Goal: Transaction & Acquisition: Purchase product/service

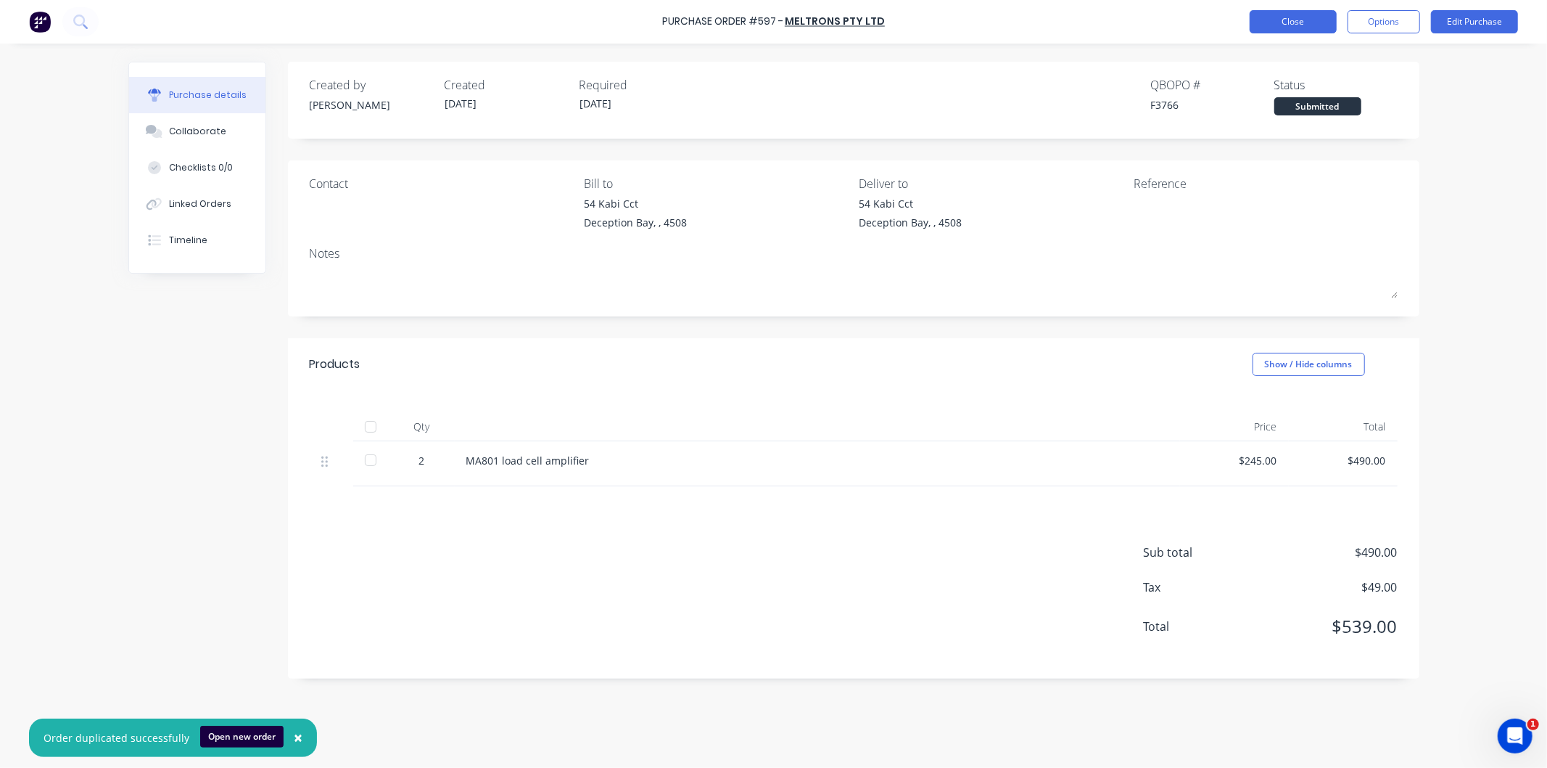
click at [1296, 18] on button "Close" at bounding box center [1293, 21] width 87 height 23
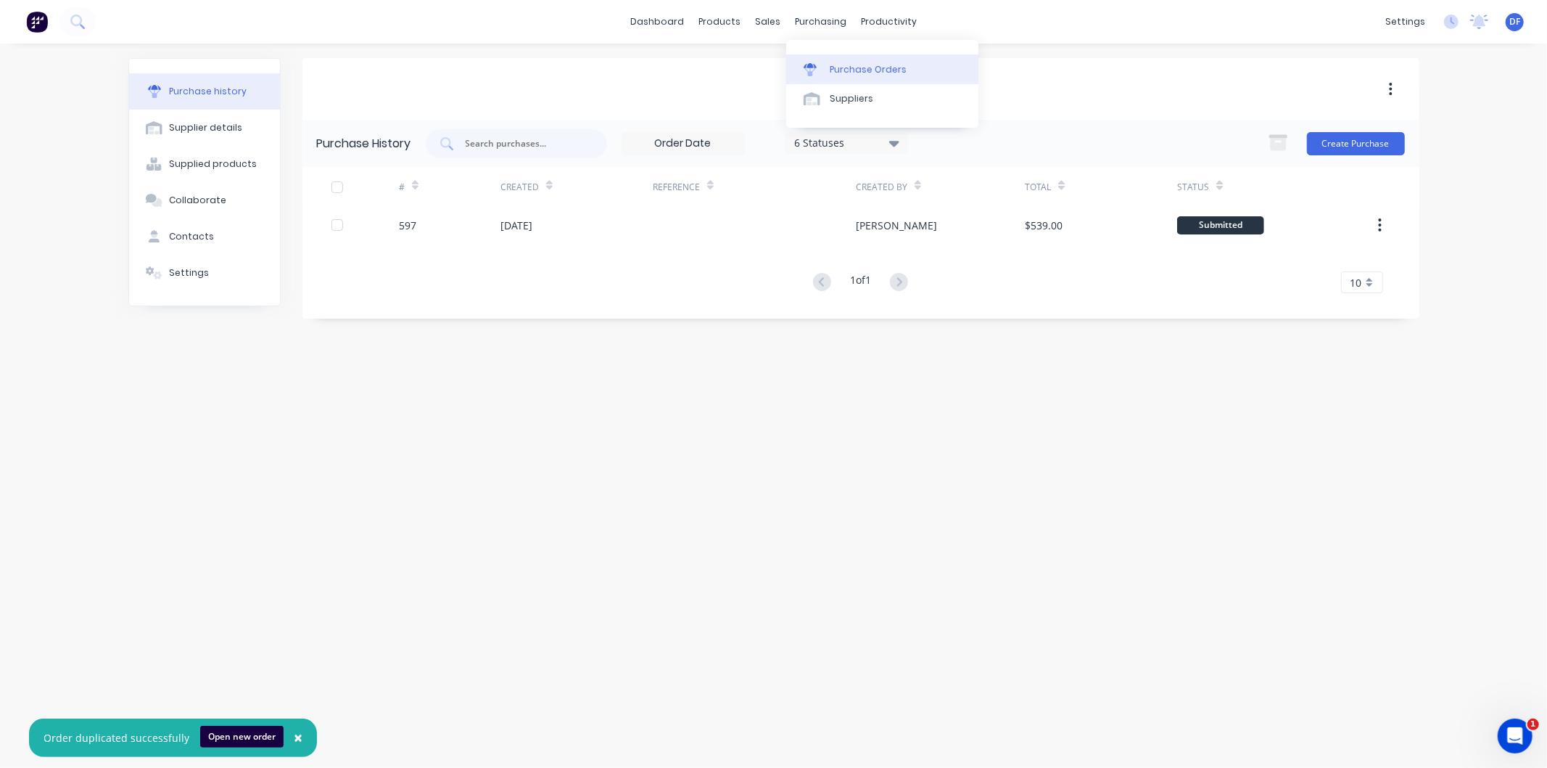
click at [859, 67] on div "Purchase Orders" at bounding box center [868, 69] width 77 height 13
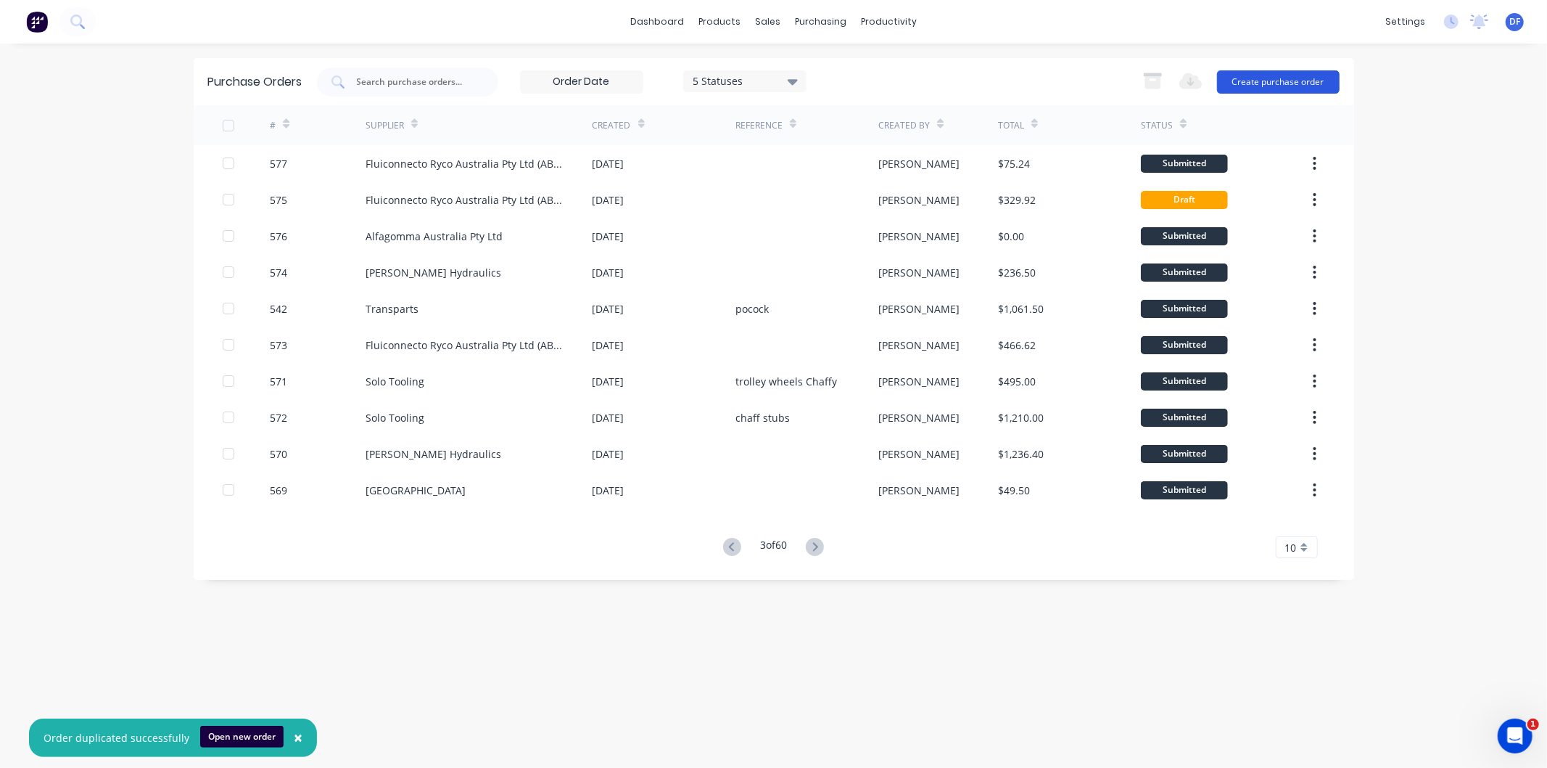
click at [1264, 75] on button "Create purchase order" at bounding box center [1278, 81] width 123 height 23
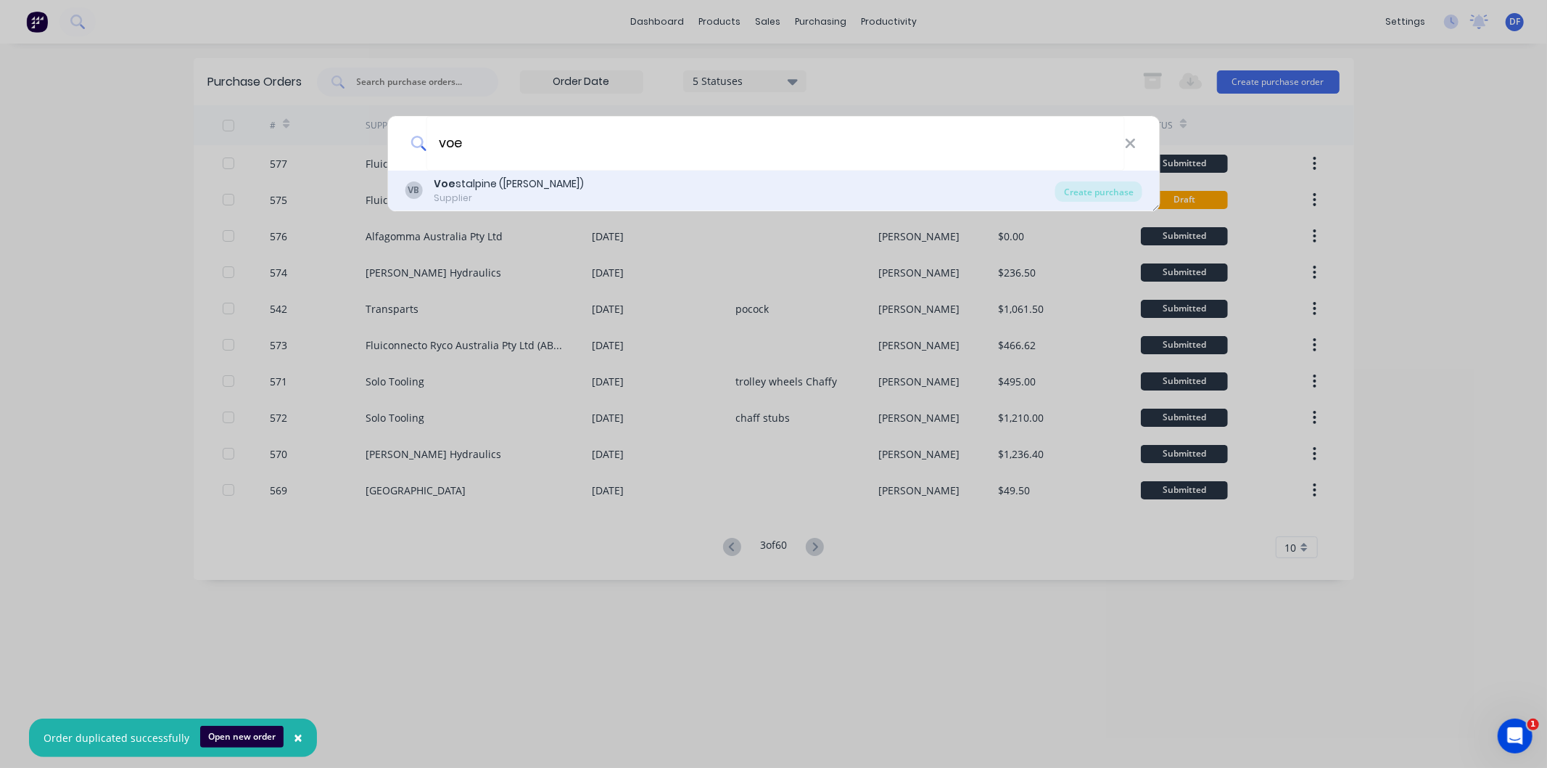
type input "voe"
click at [495, 180] on div "Voe stalpine ([PERSON_NAME])" at bounding box center [509, 183] width 150 height 15
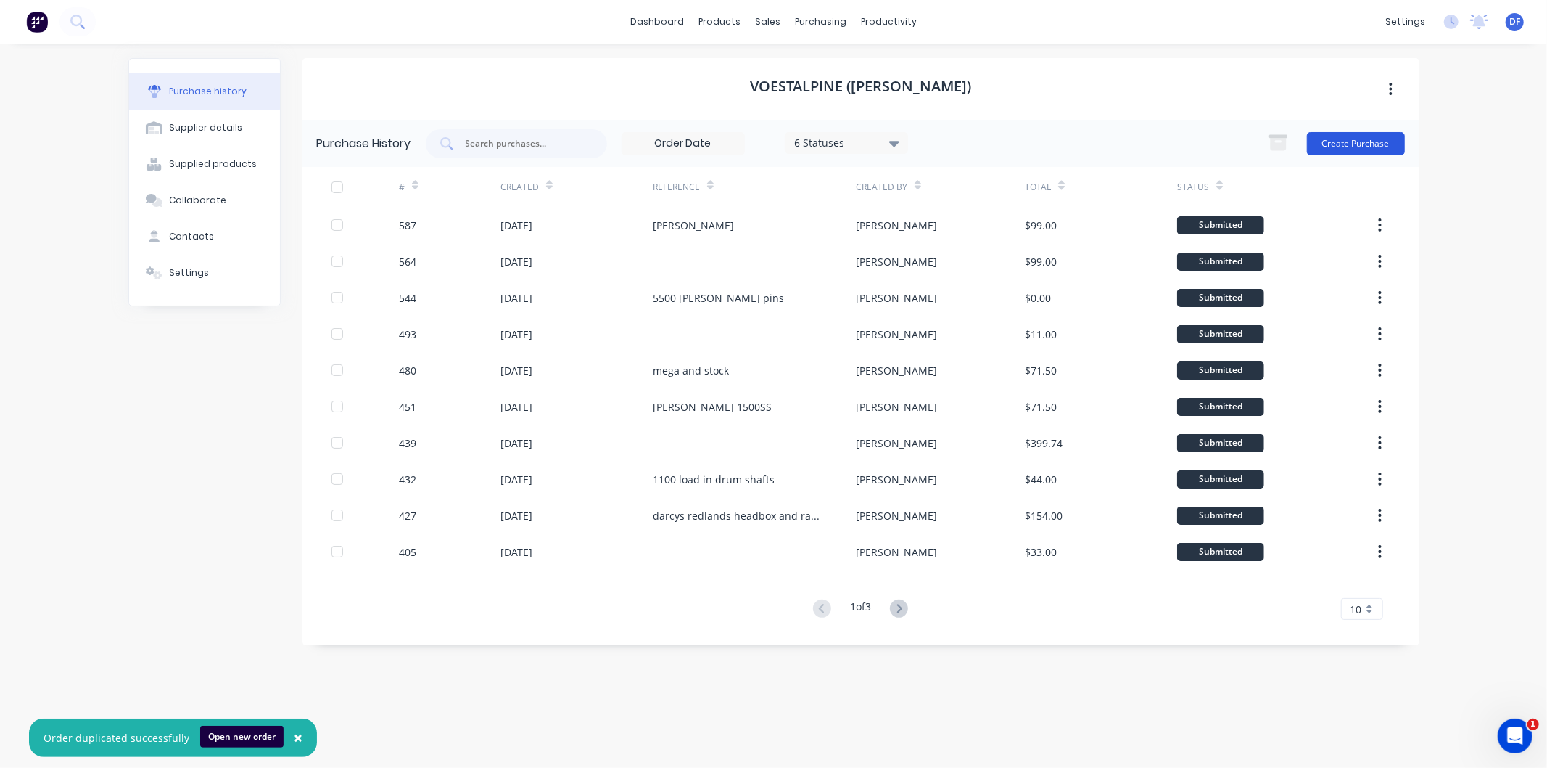
click at [1329, 141] on button "Create Purchase" at bounding box center [1356, 143] width 98 height 23
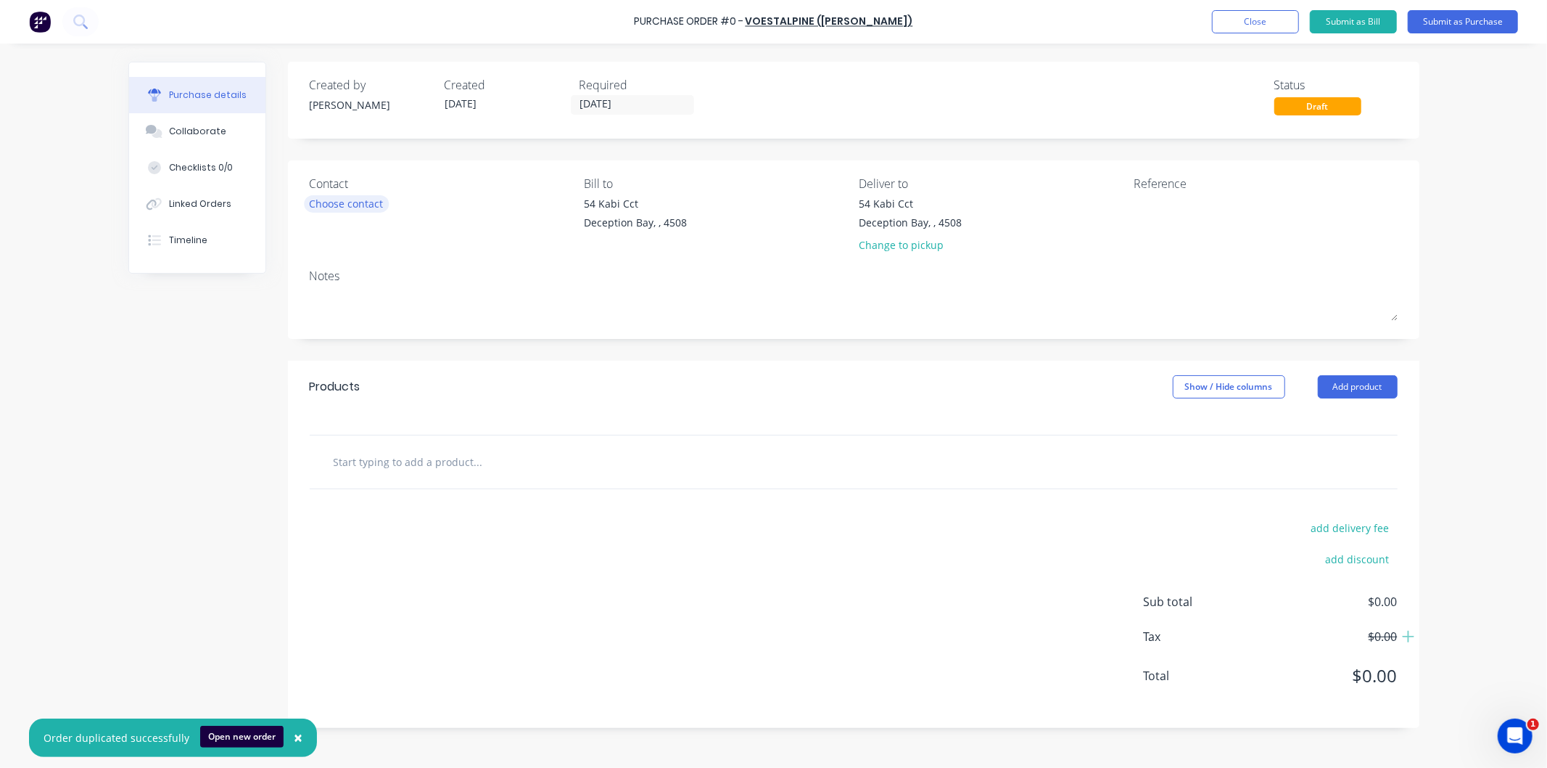
click at [345, 199] on div "Choose contact" at bounding box center [347, 203] width 74 height 15
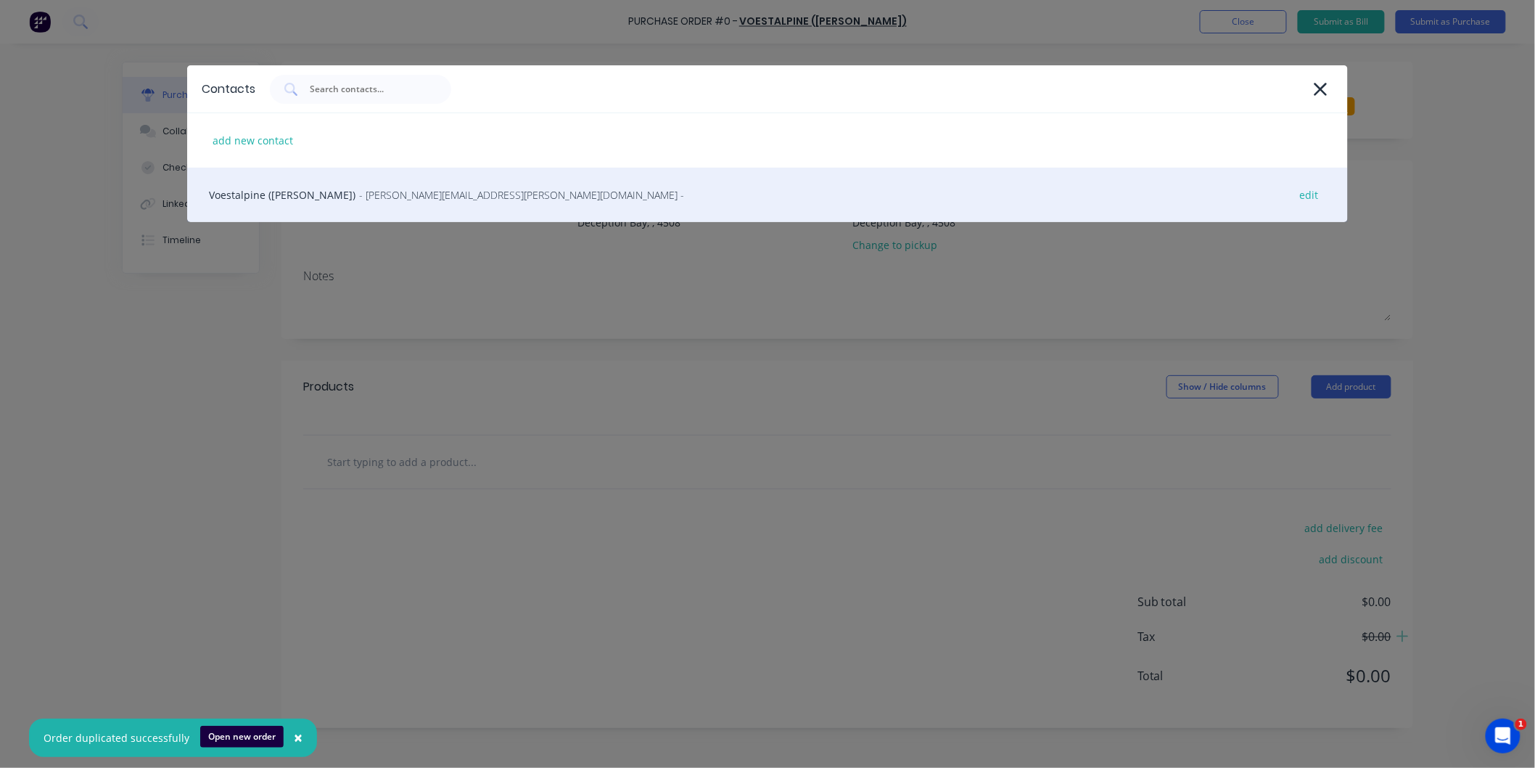
click at [359, 198] on span "- [PERSON_NAME][EMAIL_ADDRESS][PERSON_NAME][DOMAIN_NAME] -" at bounding box center [521, 194] width 325 height 15
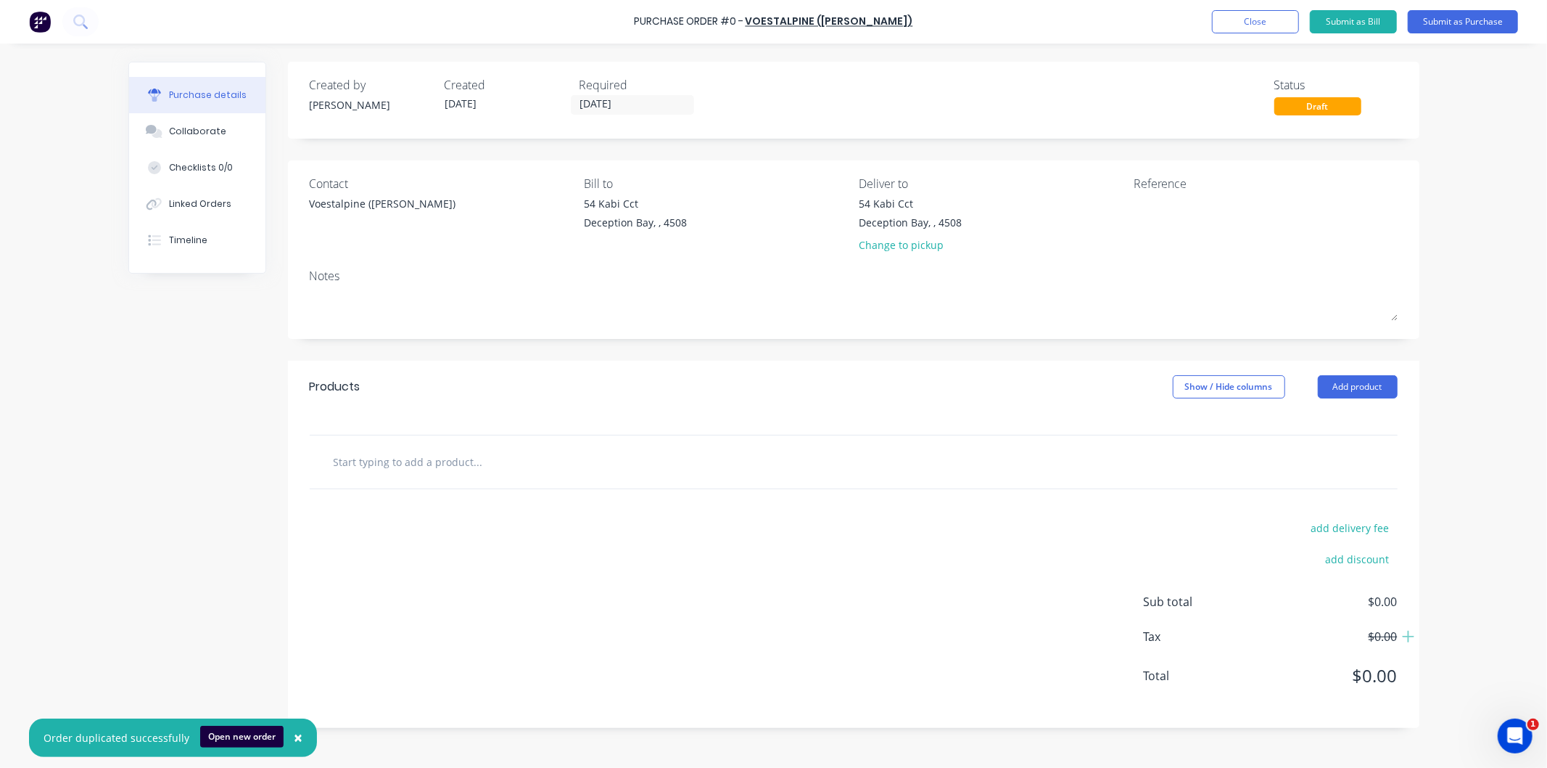
click at [424, 470] on input "text" at bounding box center [478, 461] width 290 height 29
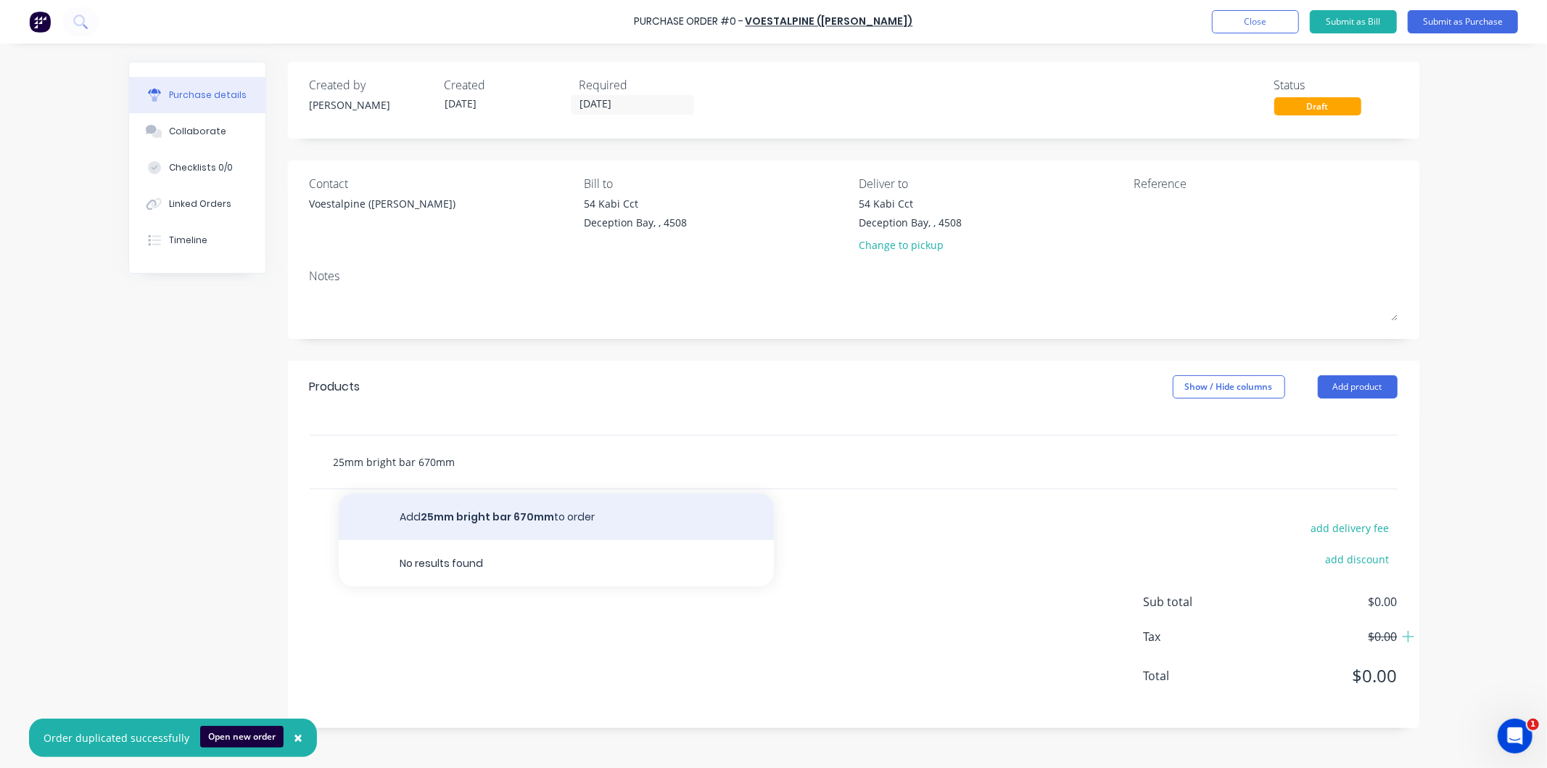
type input "25mm bright bar 670mm"
click at [488, 518] on button "Add 25mm bright bar 670mm to order" at bounding box center [556, 516] width 435 height 46
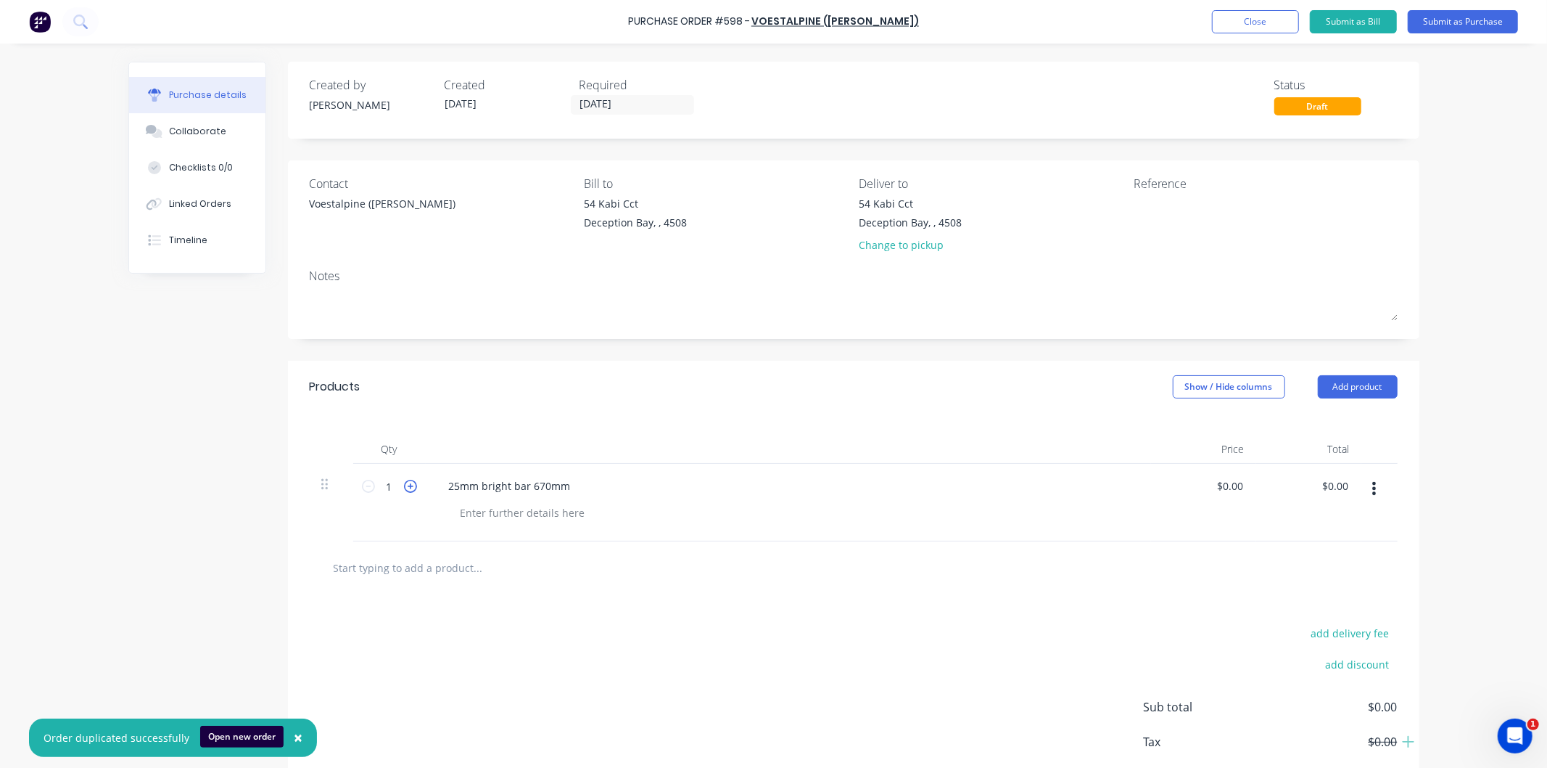
click at [404, 487] on icon at bounding box center [410, 486] width 13 height 13
type input "2"
click at [427, 561] on input "text" at bounding box center [478, 567] width 290 height 29
drag, startPoint x: 572, startPoint y: 479, endPoint x: 438, endPoint y: 498, distance: 134.8
click at [438, 498] on div "25mm bright bar 670mm" at bounding box center [788, 503] width 725 height 78
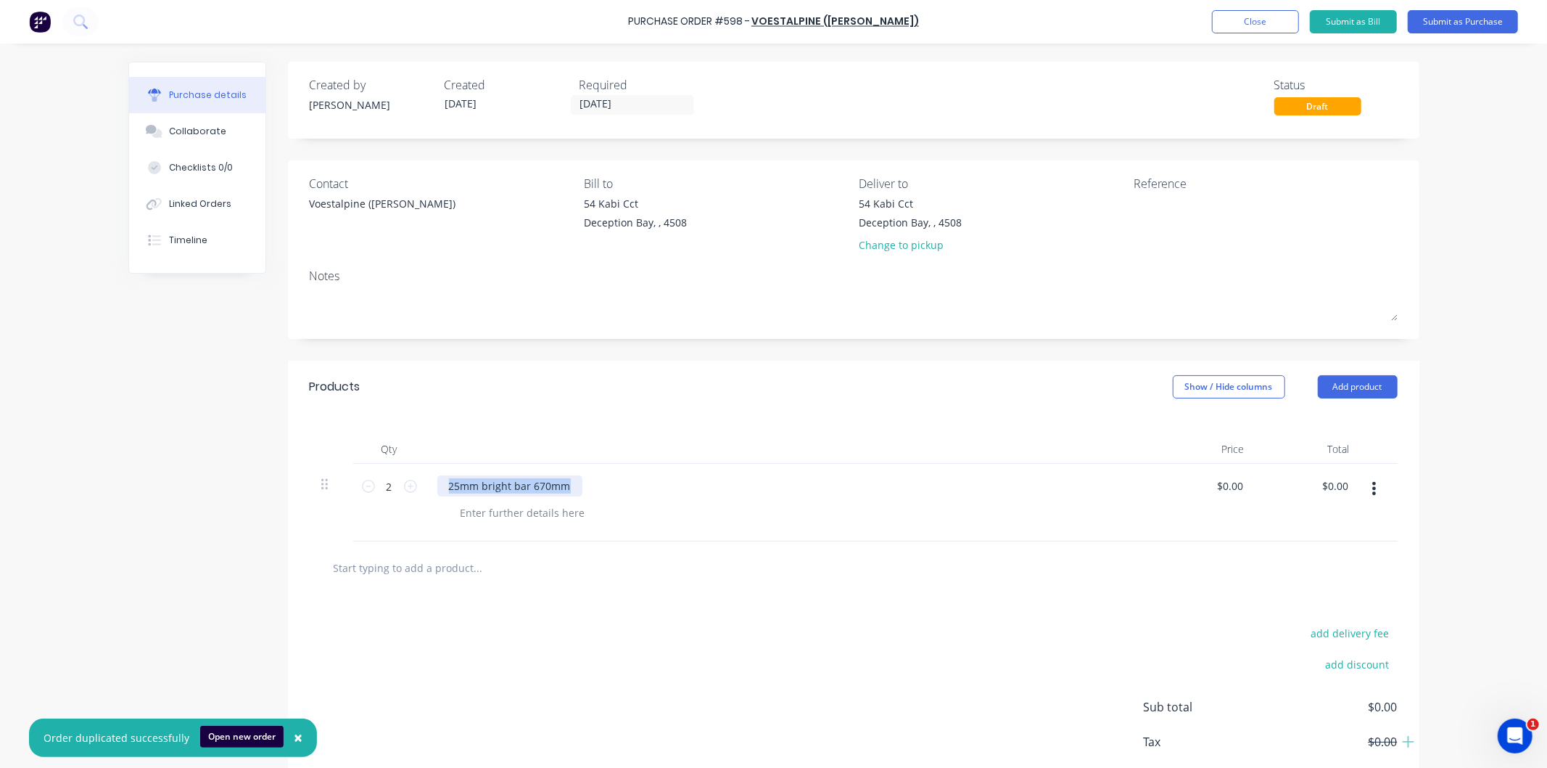
copy div "25mm bright bar 670mm"
click at [453, 566] on input "text" at bounding box center [478, 567] width 290 height 29
paste input "25mm bright bar 670mm"
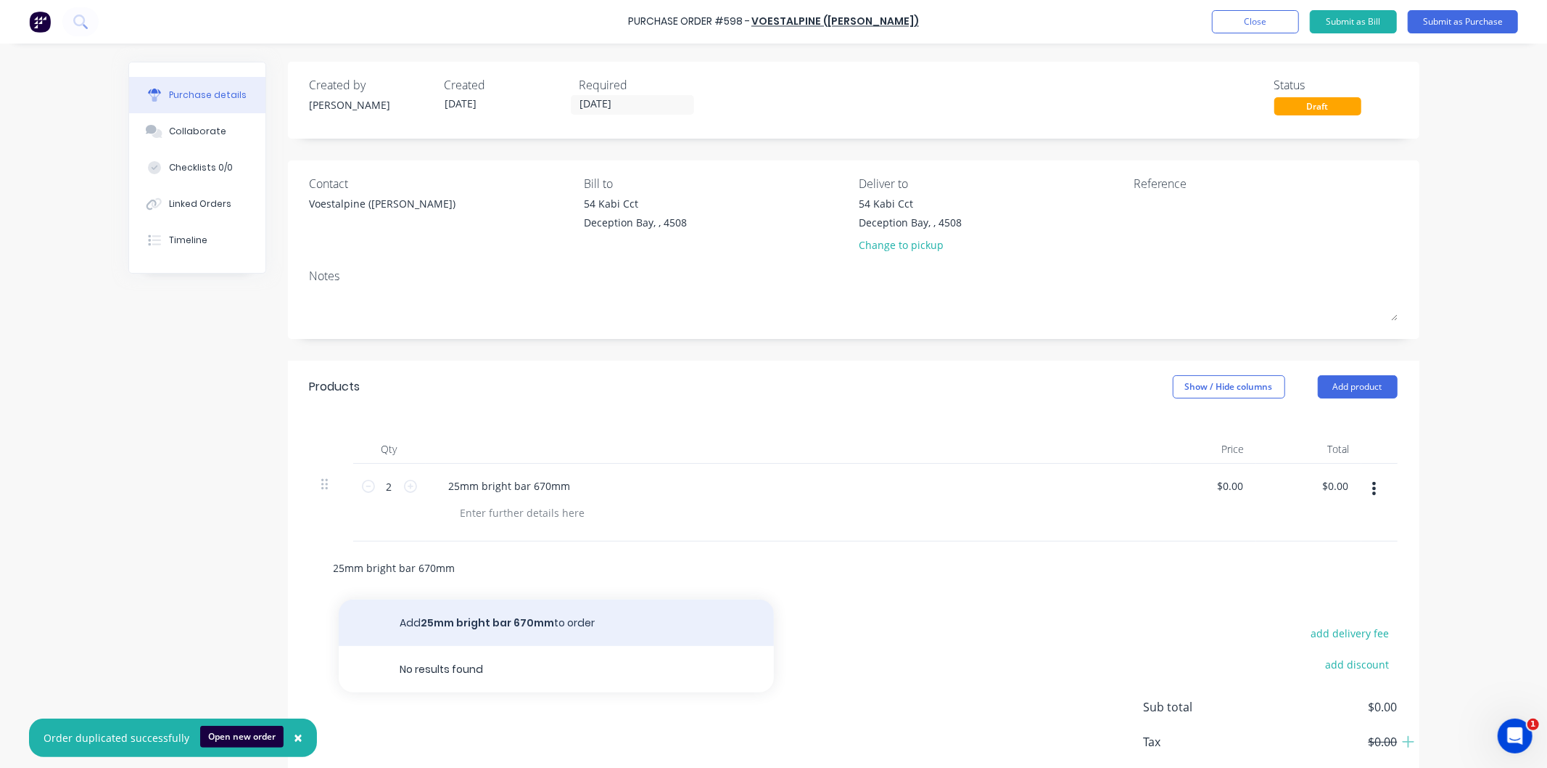
type input "25mm bright bar 670mm"
click at [517, 620] on button "Add 25mm bright bar 670mm to order" at bounding box center [556, 622] width 435 height 46
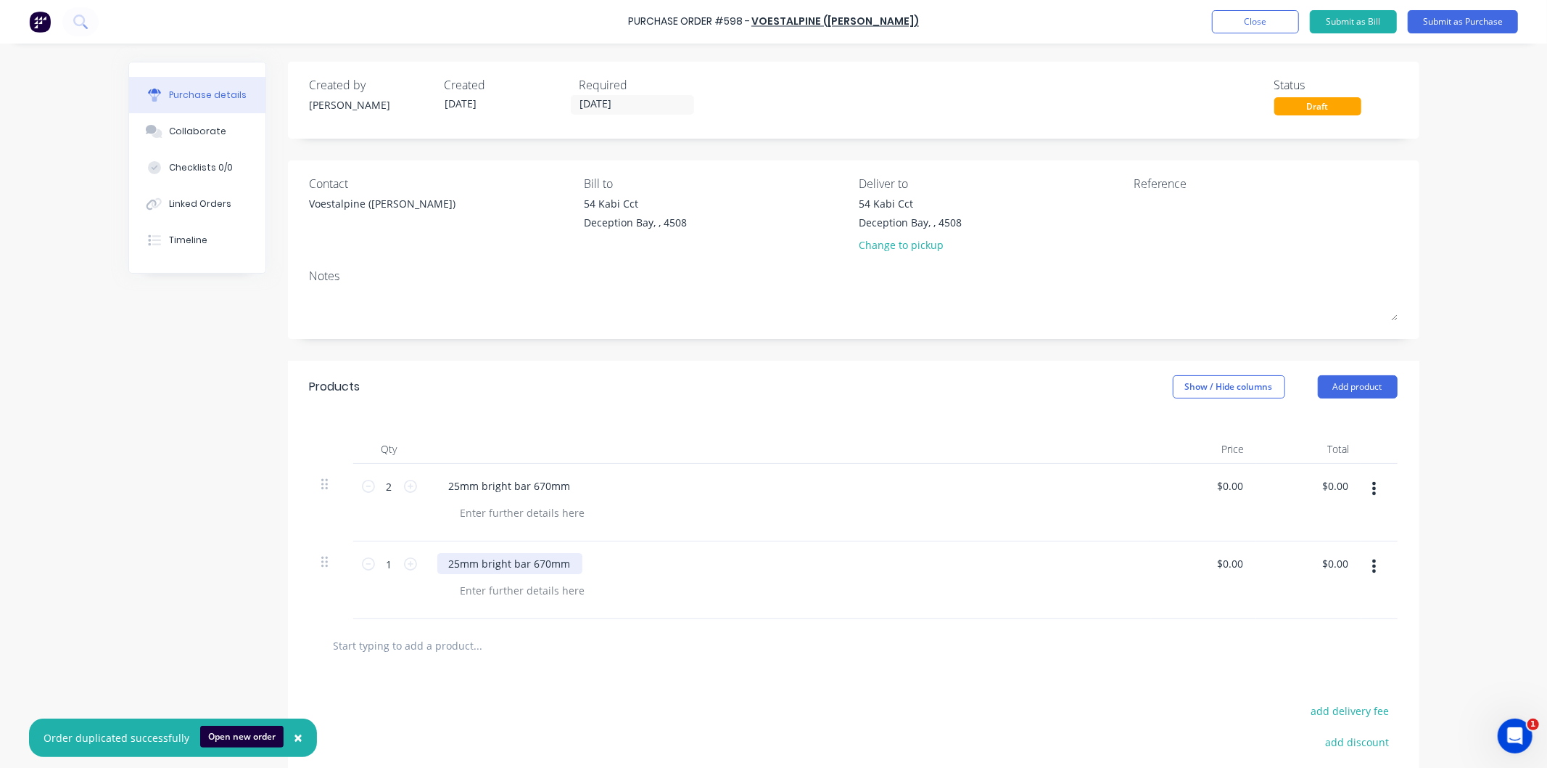
click at [543, 562] on div "25mm bright bar 670mm" at bounding box center [509, 563] width 145 height 21
drag, startPoint x: 543, startPoint y: 562, endPoint x: 535, endPoint y: 562, distance: 8.0
click at [535, 562] on div "25mm bright bar 670mm" at bounding box center [509, 563] width 145 height 21
click at [526, 566] on div "25mm bright bar 670mm" at bounding box center [509, 563] width 145 height 21
drag, startPoint x: 540, startPoint y: 564, endPoint x: 527, endPoint y: 566, distance: 14.0
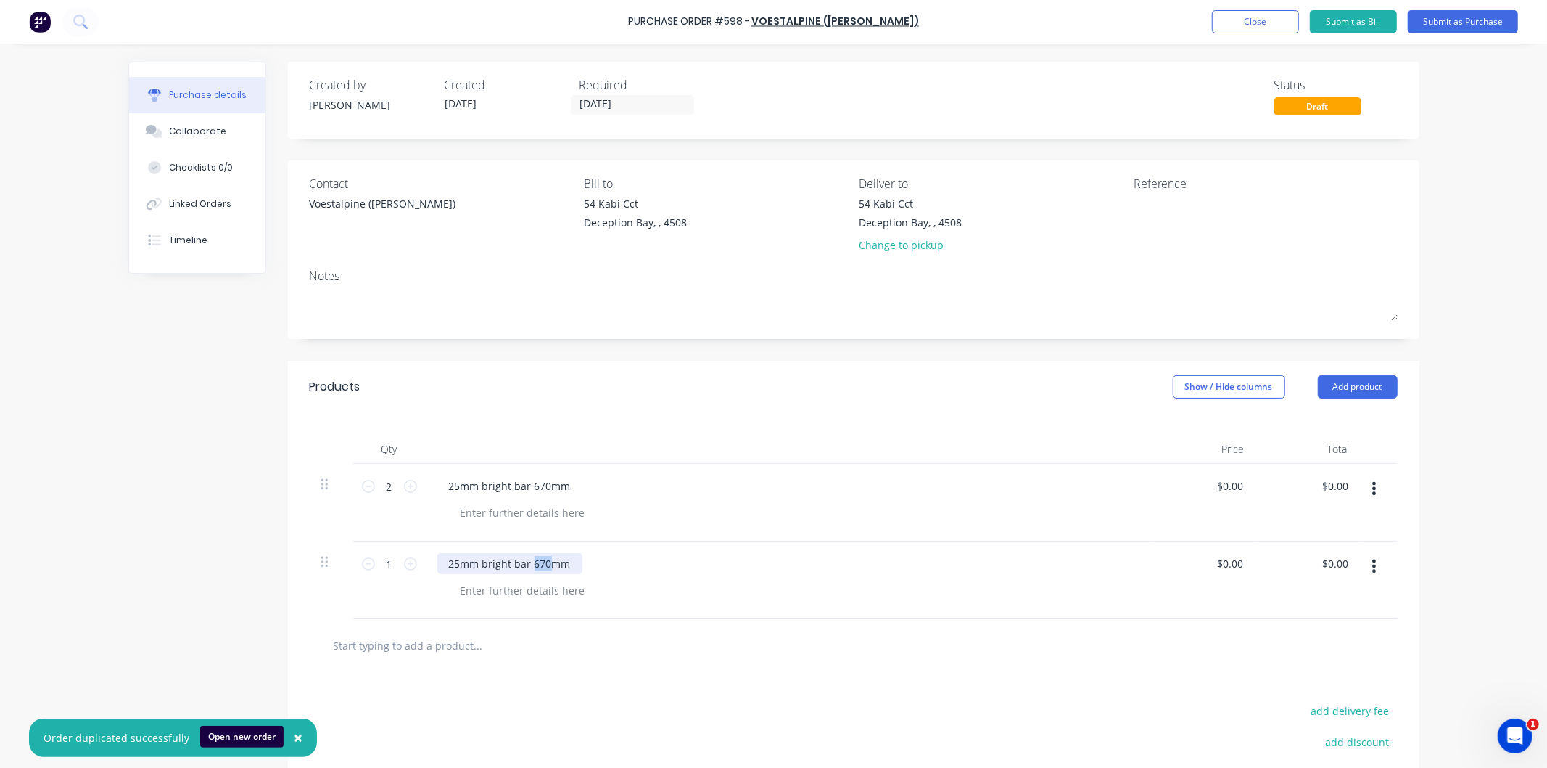
click at [527, 566] on div "25mm bright bar 670mm" at bounding box center [509, 563] width 145 height 21
click at [404, 564] on icon at bounding box center [410, 563] width 13 height 13
type input "2"
click at [1244, 485] on div "$0.00 $0.00" at bounding box center [1232, 485] width 39 height 21
click at [1235, 487] on input "0.00" at bounding box center [1233, 485] width 28 height 21
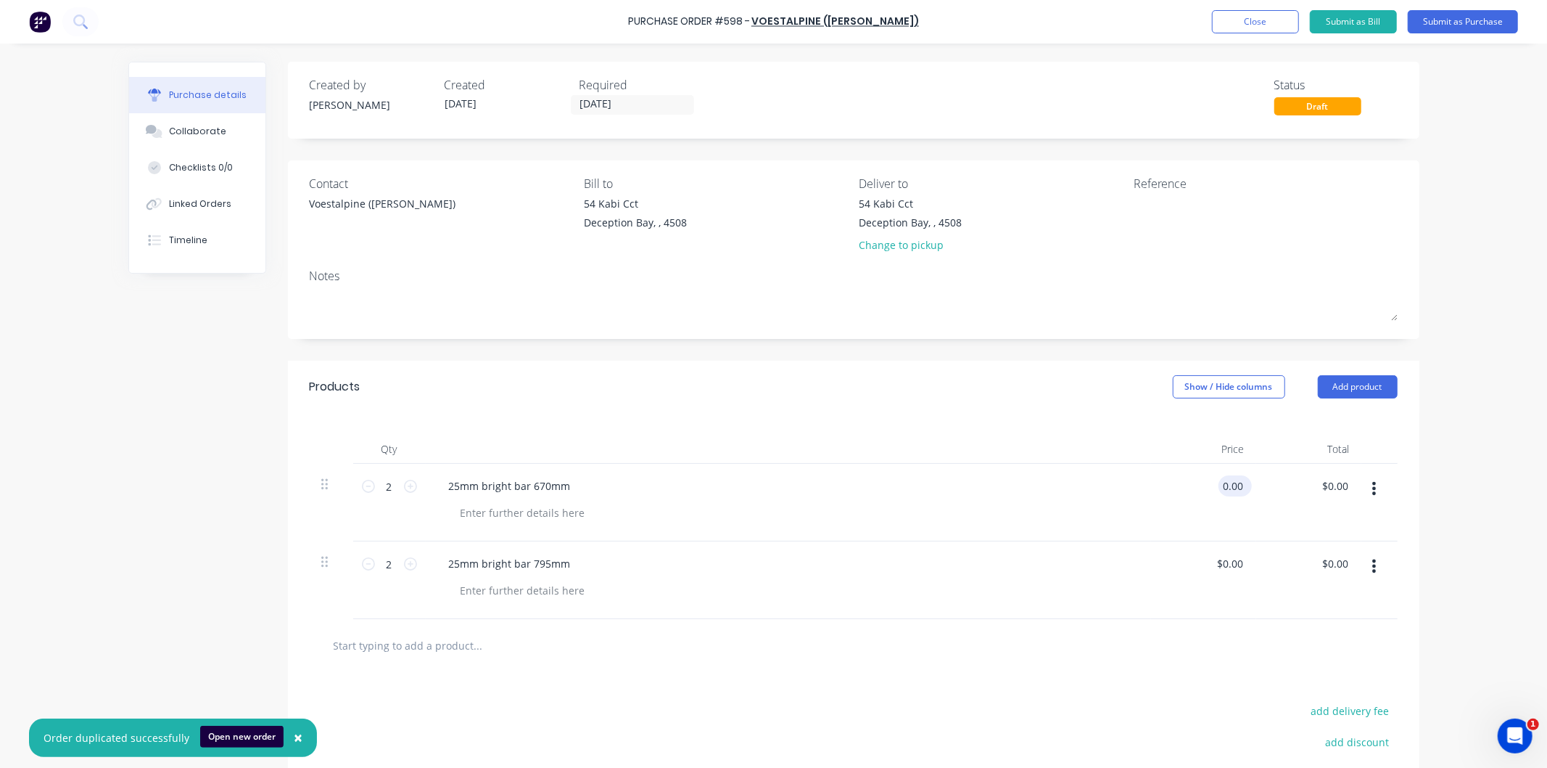
drag, startPoint x: 1238, startPoint y: 483, endPoint x: 1213, endPoint y: 487, distance: 24.9
click at [1219, 487] on input "0.00" at bounding box center [1233, 485] width 28 height 21
type input "$10.00"
type input "$20.00"
click at [1243, 560] on div "$0.00 $0.00" at bounding box center [1232, 563] width 39 height 21
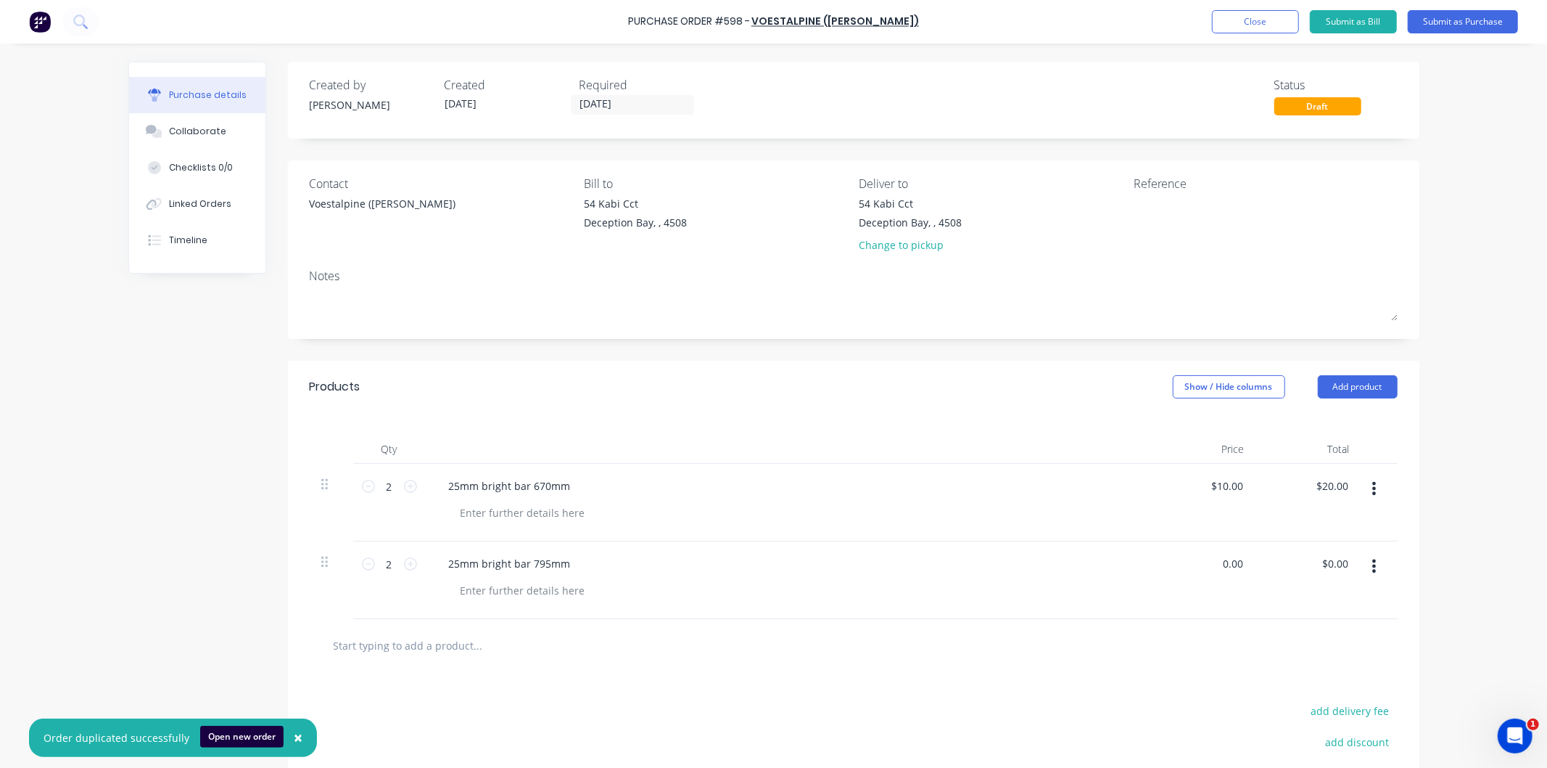
drag, startPoint x: 1236, startPoint y: 562, endPoint x: 1209, endPoint y: 569, distance: 27.6
click at [1209, 569] on div "0.00 0.00" at bounding box center [1203, 580] width 105 height 78
type input "$10.00"
type input "$20.00"
drag, startPoint x: 1144, startPoint y: 219, endPoint x: 1146, endPoint y: 211, distance: 8.3
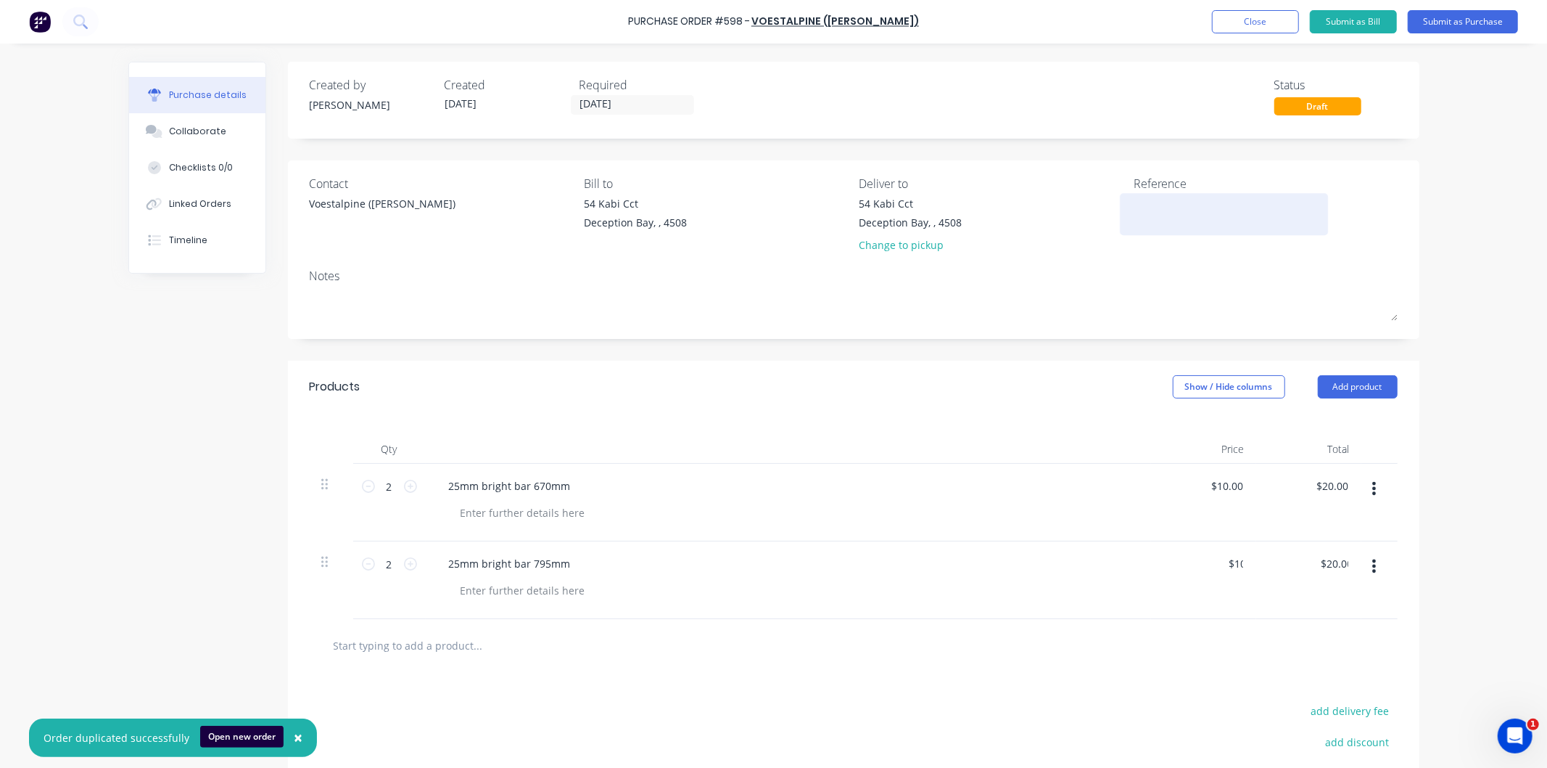
click at [1144, 216] on textarea at bounding box center [1224, 212] width 181 height 33
type textarea "[PERSON_NAME]"
type textarea "x"
type textarea "[PERSON_NAME] d"
type textarea "x"
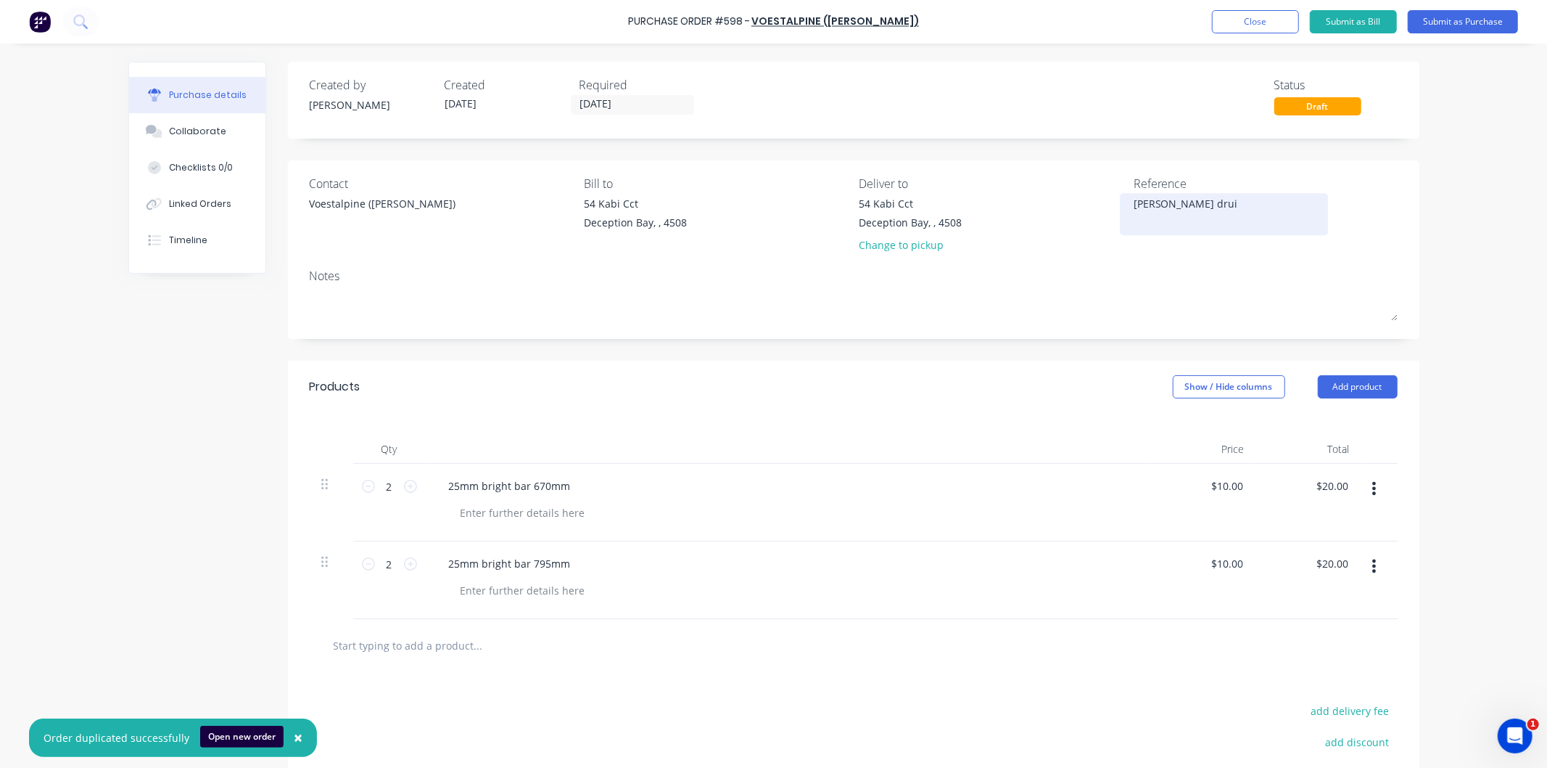
type textarea "[PERSON_NAME] druim"
type textarea "x"
type textarea "[PERSON_NAME] drui"
type textarea "x"
type textarea "[PERSON_NAME]"
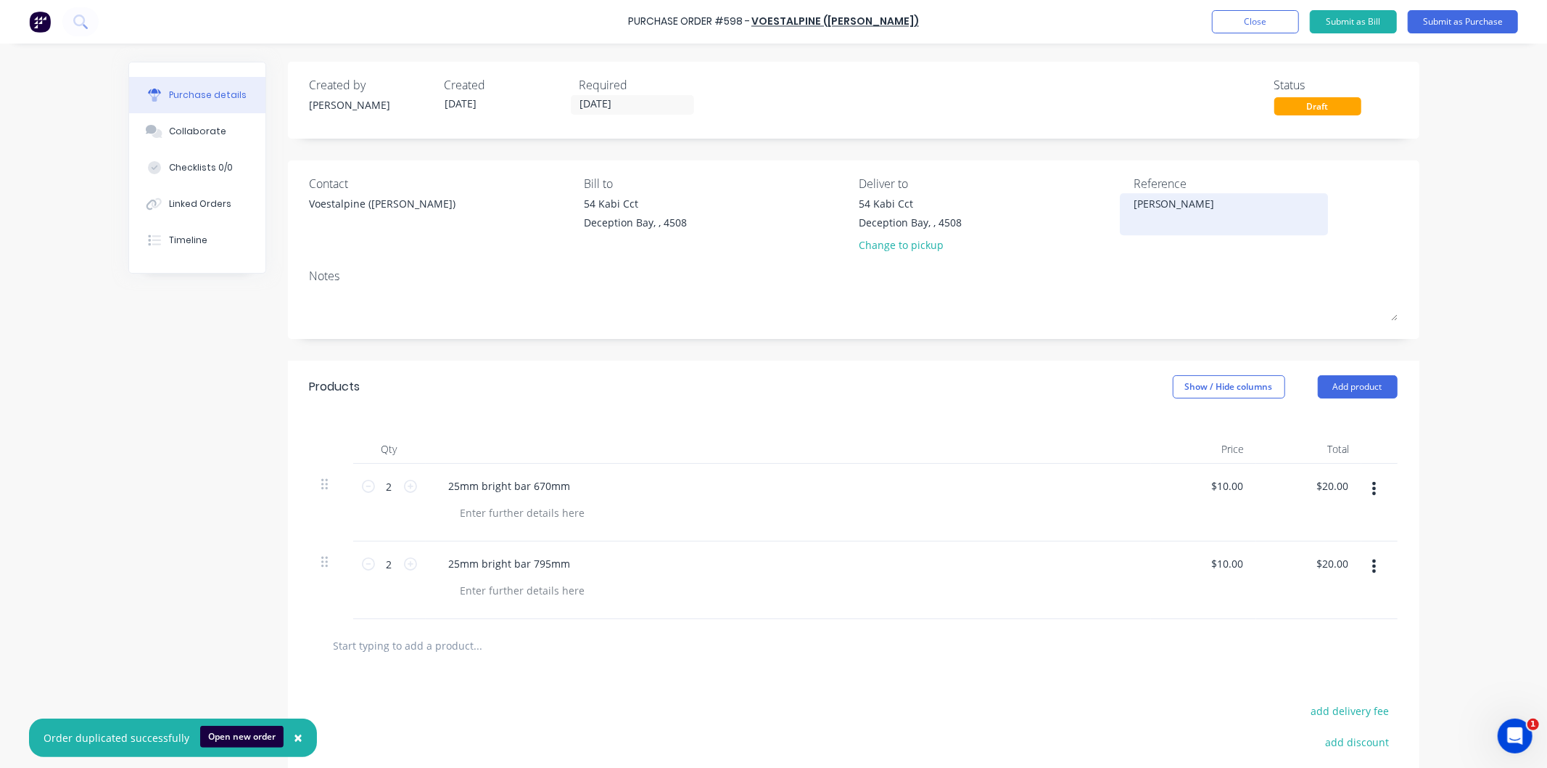
type textarea "x"
type textarea "[PERSON_NAME] drum"
type textarea "x"
type textarea "[PERSON_NAME] drum"
type textarea "x"
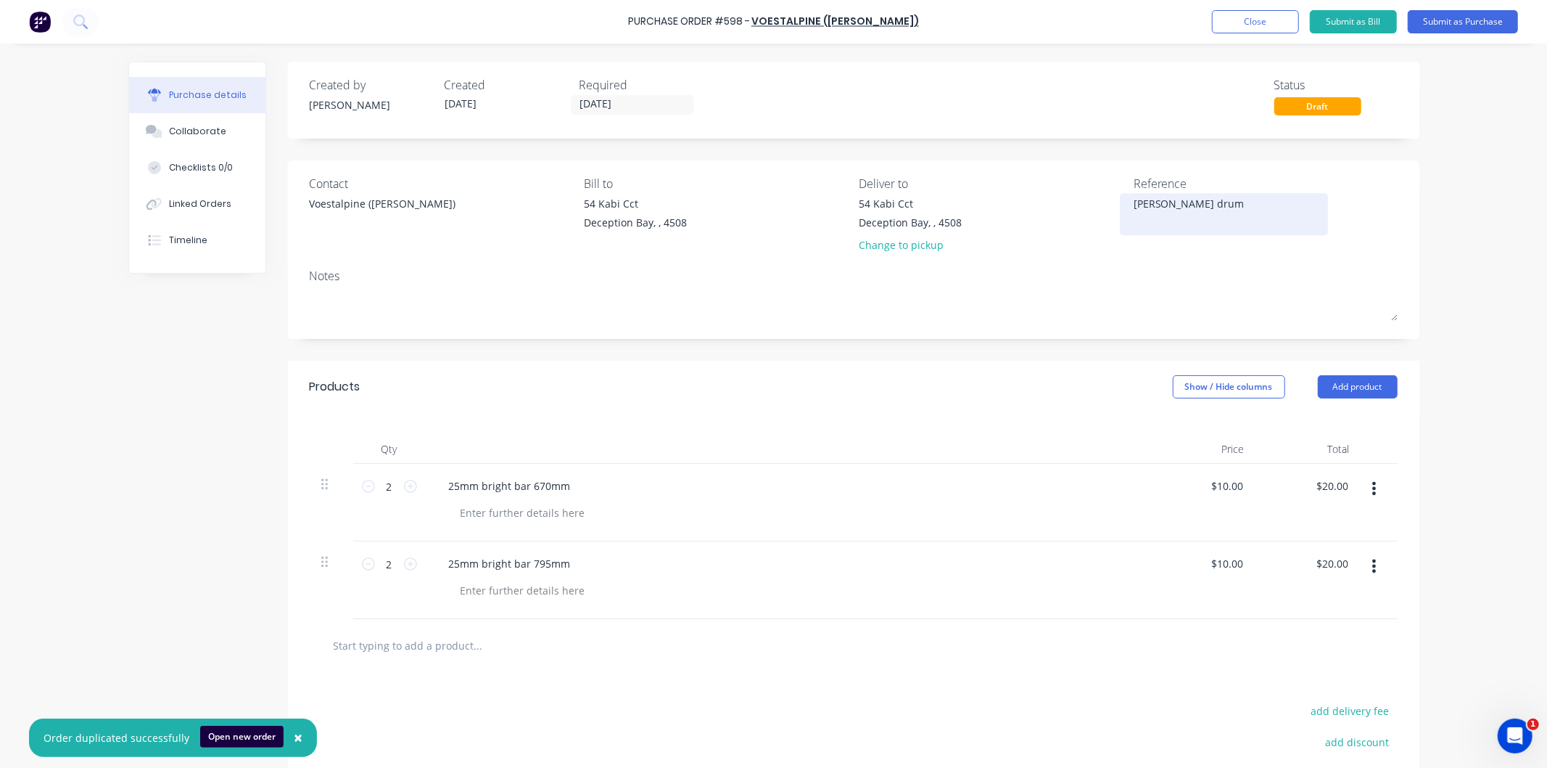
type textarea "[PERSON_NAME] drum s"
type textarea "x"
type textarea "[PERSON_NAME] drum sh"
type textarea "x"
type textarea "[PERSON_NAME] drum sha"
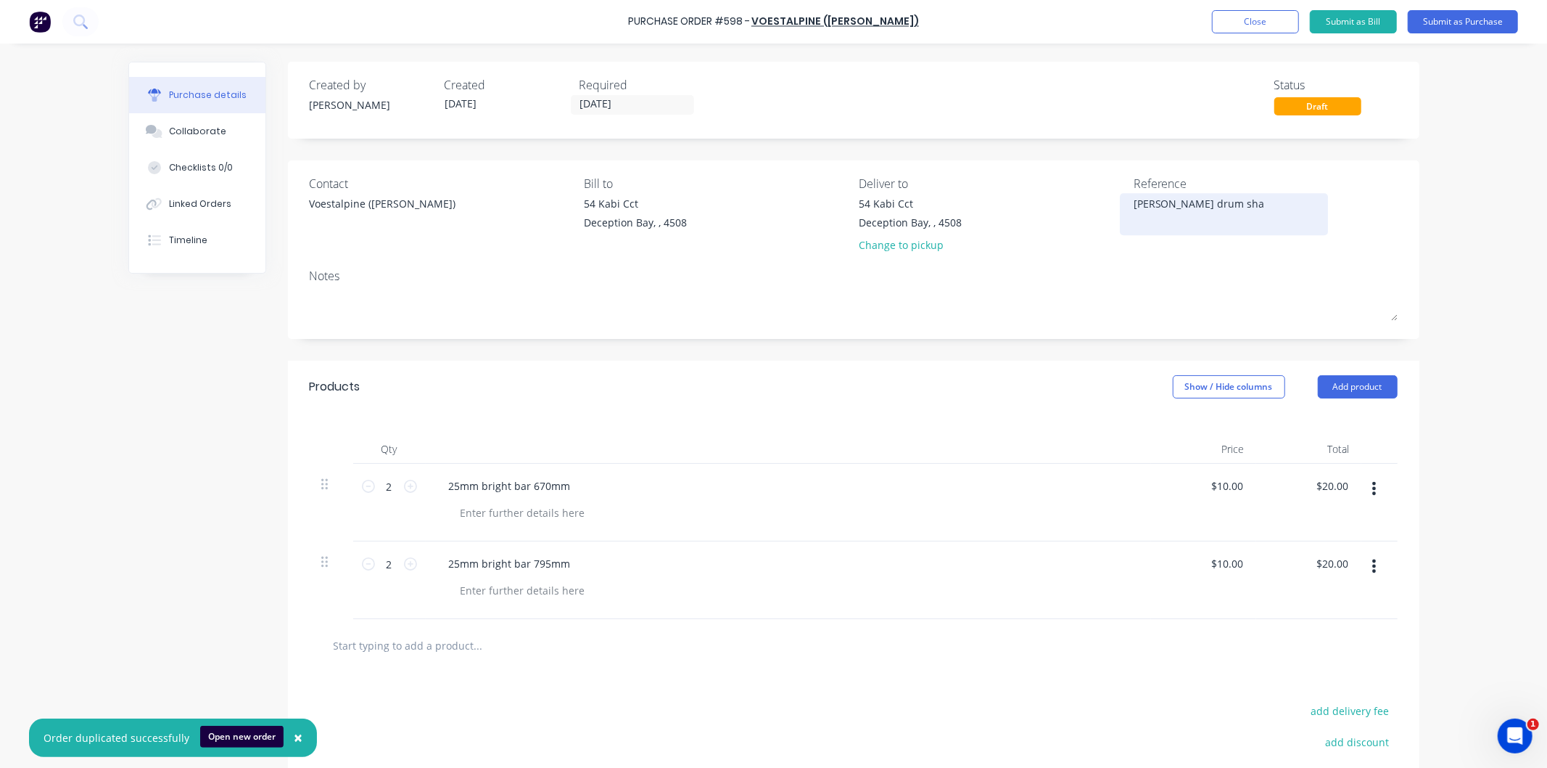
type textarea "x"
type textarea "[PERSON_NAME] drum shaf"
type textarea "x"
type textarea "[PERSON_NAME] drum shaft"
type textarea "x"
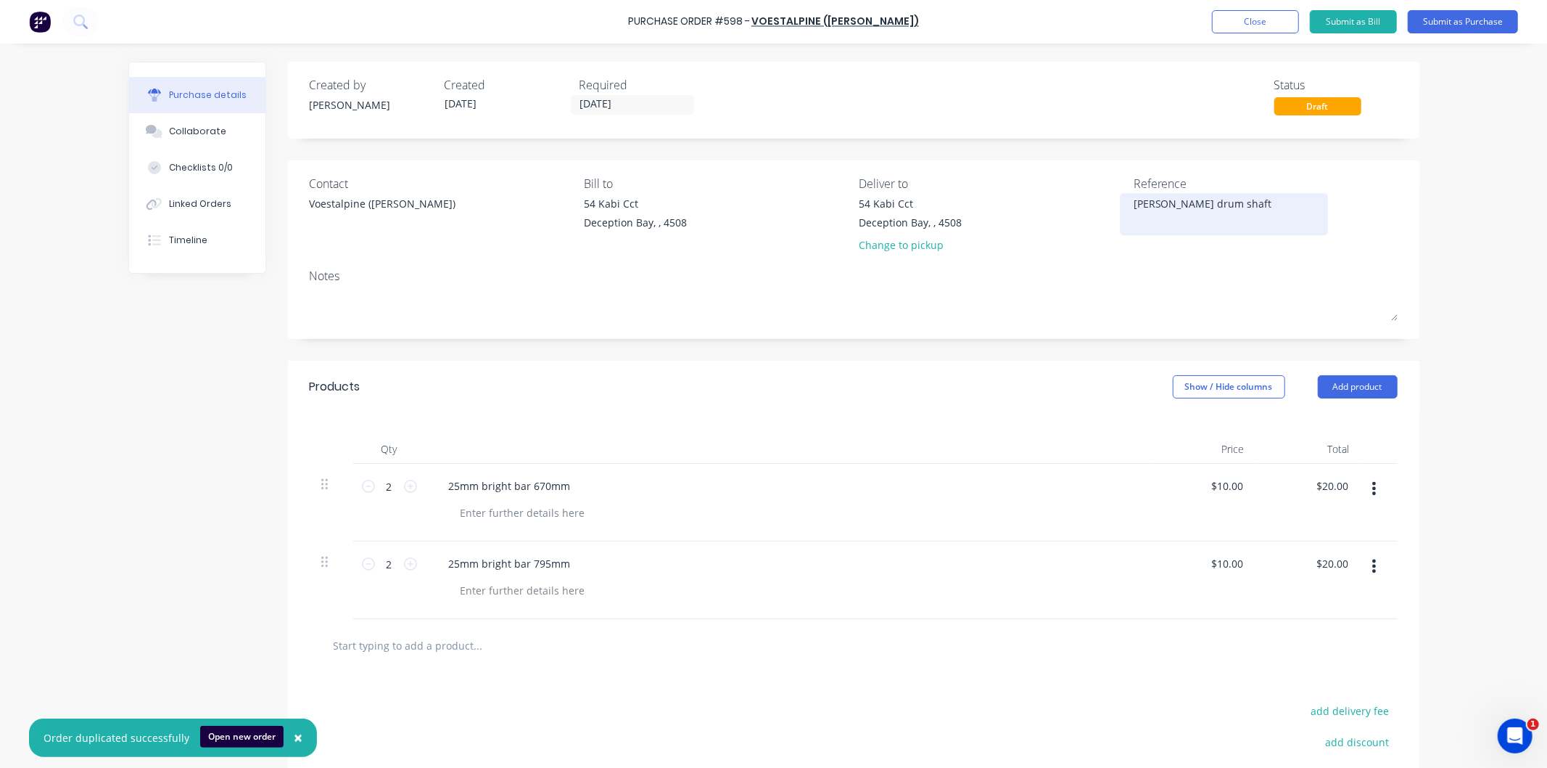
type textarea "[PERSON_NAME] drum shafts"
type textarea "x"
type textarea "[PERSON_NAME] drum shafts"
type textarea "x"
drag, startPoint x: 1146, startPoint y: 211, endPoint x: 1180, endPoint y: 236, distance: 41.5
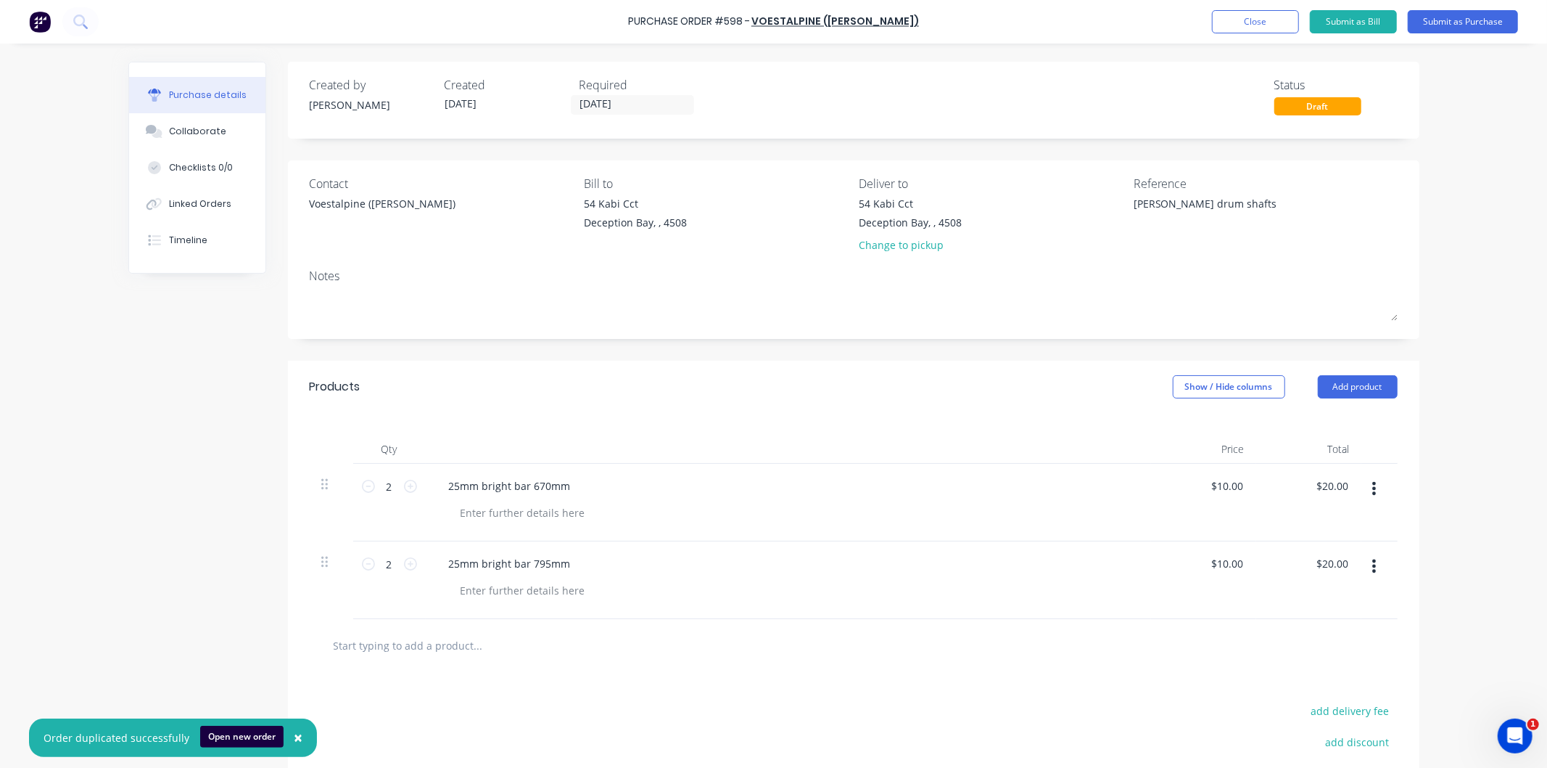
type textarea "[PERSON_NAME] drum shafts"
type textarea "x"
type textarea "[PERSON_NAME] drum shafts"
click at [1178, 241] on div "Reference [PERSON_NAME] drum shafts" at bounding box center [1266, 217] width 264 height 85
click at [1453, 19] on button "Submit as Purchase" at bounding box center [1463, 21] width 110 height 23
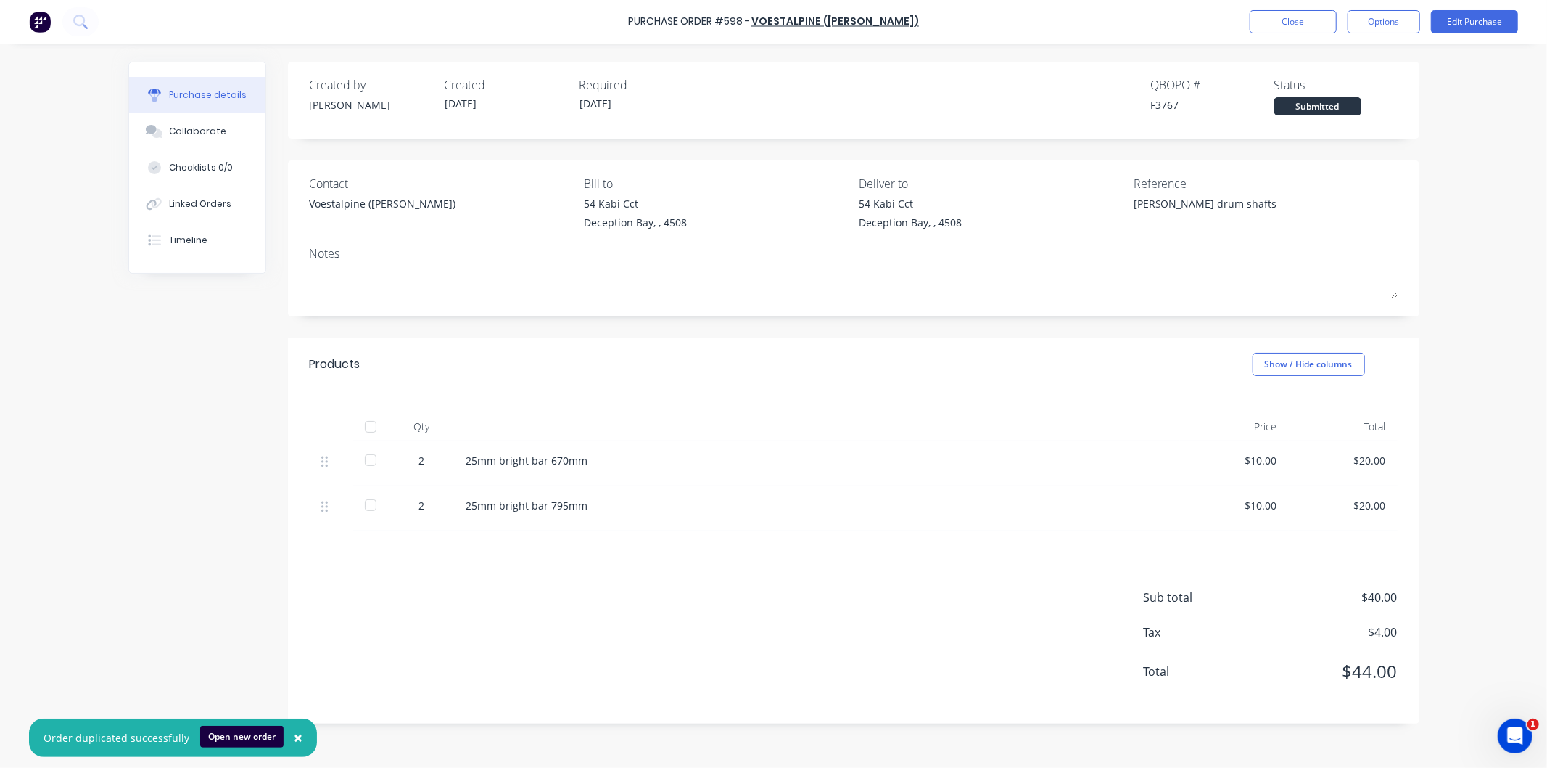
type textarea "x"
